Goal: Transaction & Acquisition: Subscribe to service/newsletter

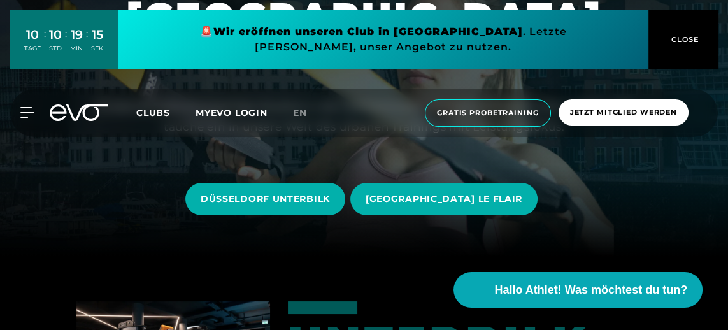
scroll to position [117, 0]
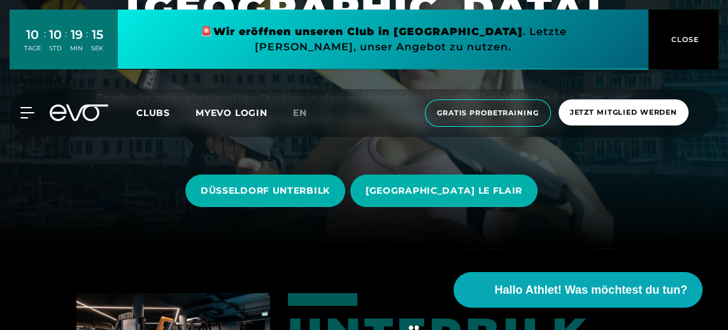
click at [307, 197] on span "DÜSSELDORF UNTERBILK" at bounding box center [265, 190] width 129 height 13
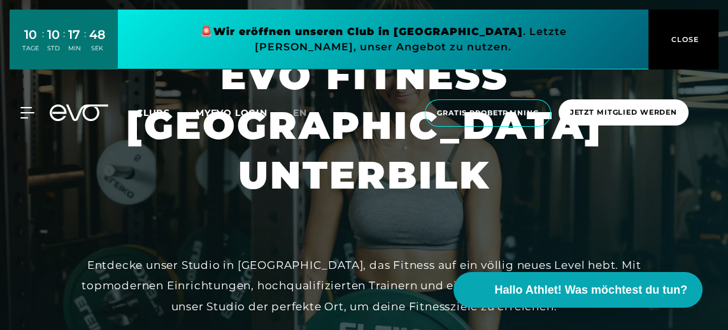
click at [18, 109] on div at bounding box center [19, 112] width 29 height 11
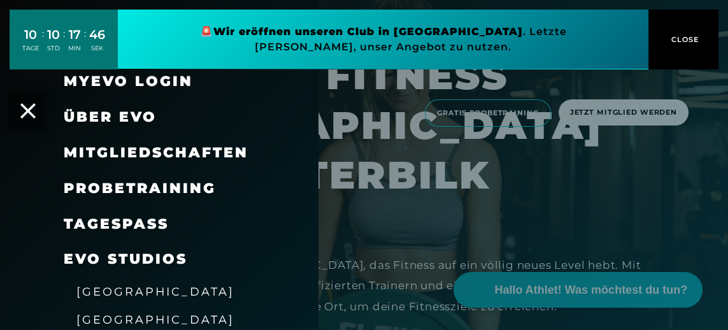
click at [217, 145] on span "Mitgliedschaften" at bounding box center [156, 152] width 185 height 17
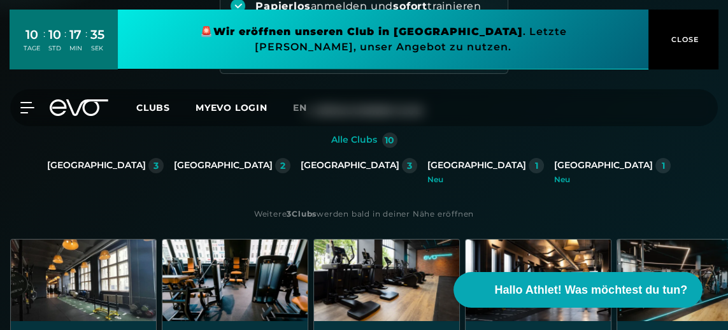
click at [264, 160] on div "[GEOGRAPHIC_DATA]" at bounding box center [223, 165] width 99 height 11
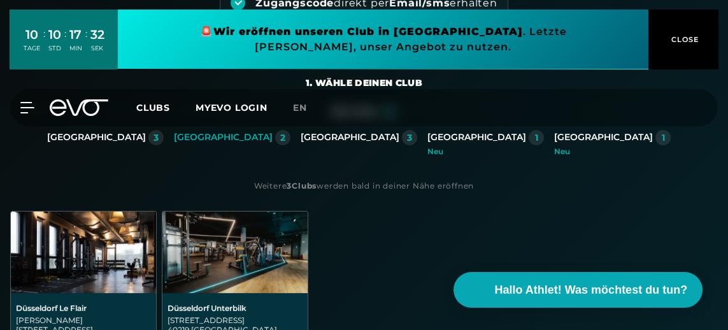
scroll to position [230, 0]
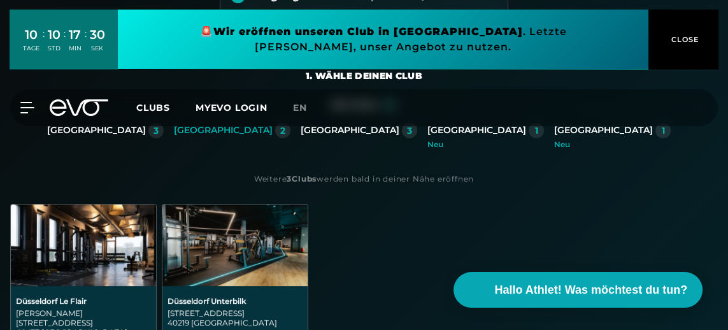
click at [231, 257] on img at bounding box center [234, 245] width 145 height 82
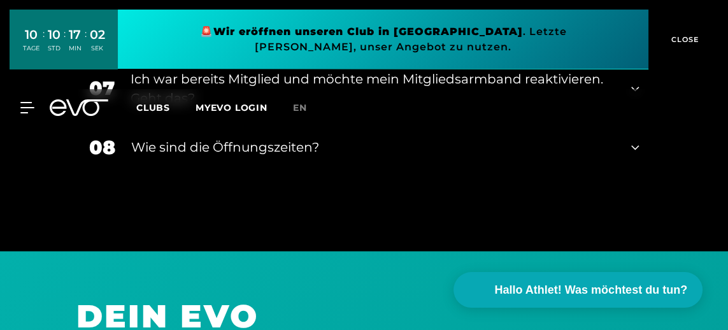
scroll to position [2205, 0]
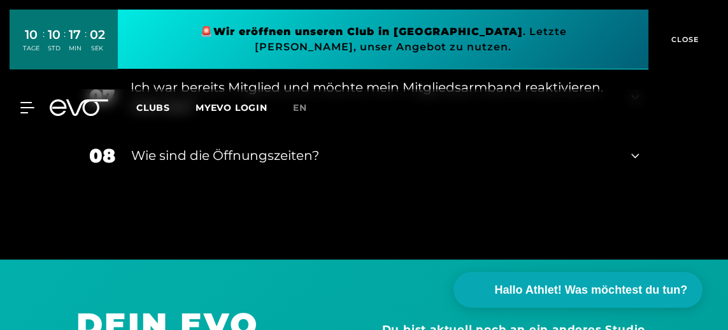
click at [625, 149] on div "08 Wie sind die Öffnungszeiten?" at bounding box center [364, 156] width 576 height 54
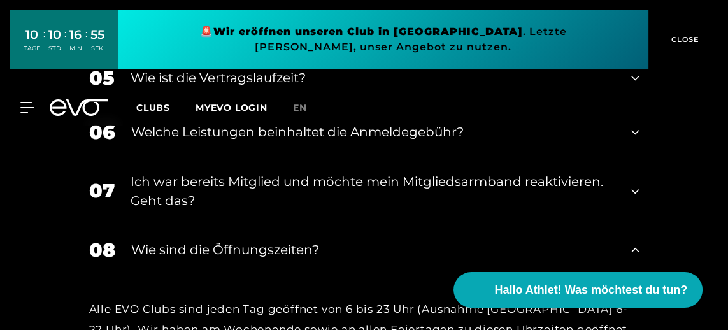
scroll to position [2094, 0]
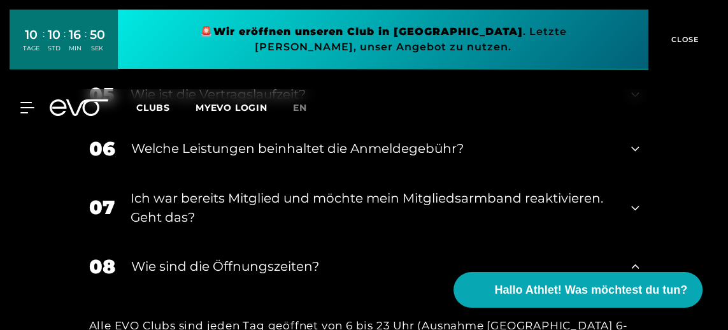
click at [0, 120] on div "MyEVO Login Über EVO Mitgliedschaften Probetraining TAGESPASS EVO Studios Düsse…" at bounding box center [364, 107] width 728 height 57
